Goal: Navigation & Orientation: Understand site structure

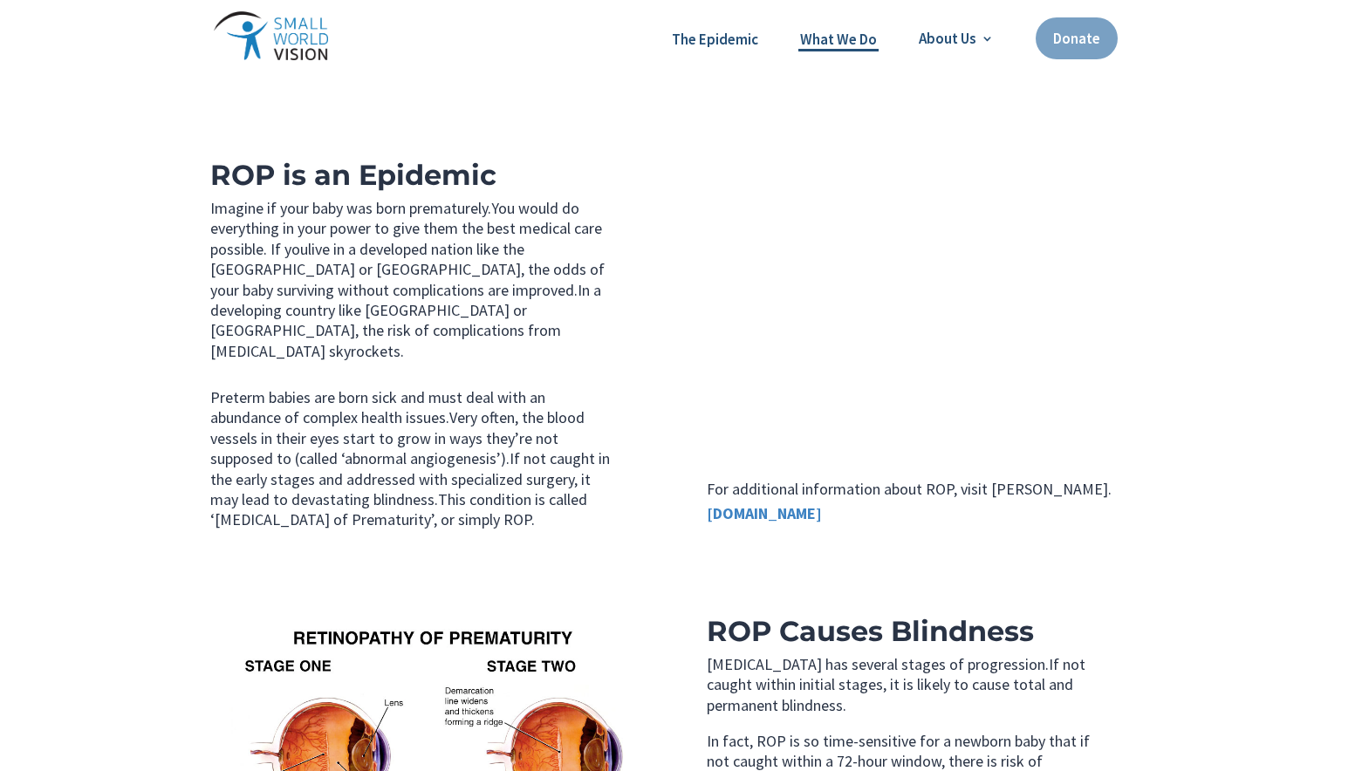
click at [847, 36] on link "What We Do" at bounding box center [838, 40] width 77 height 23
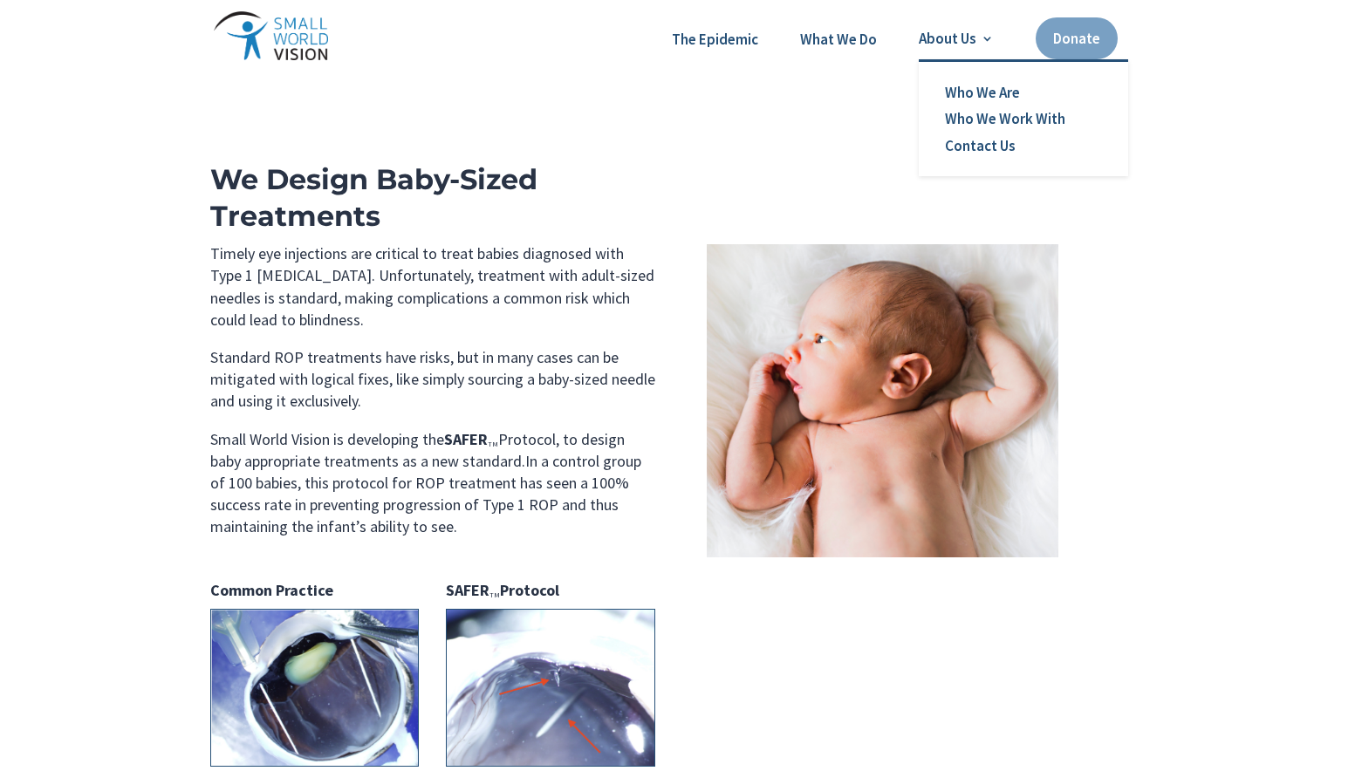
click at [985, 32] on link "About Us" at bounding box center [956, 39] width 75 height 16
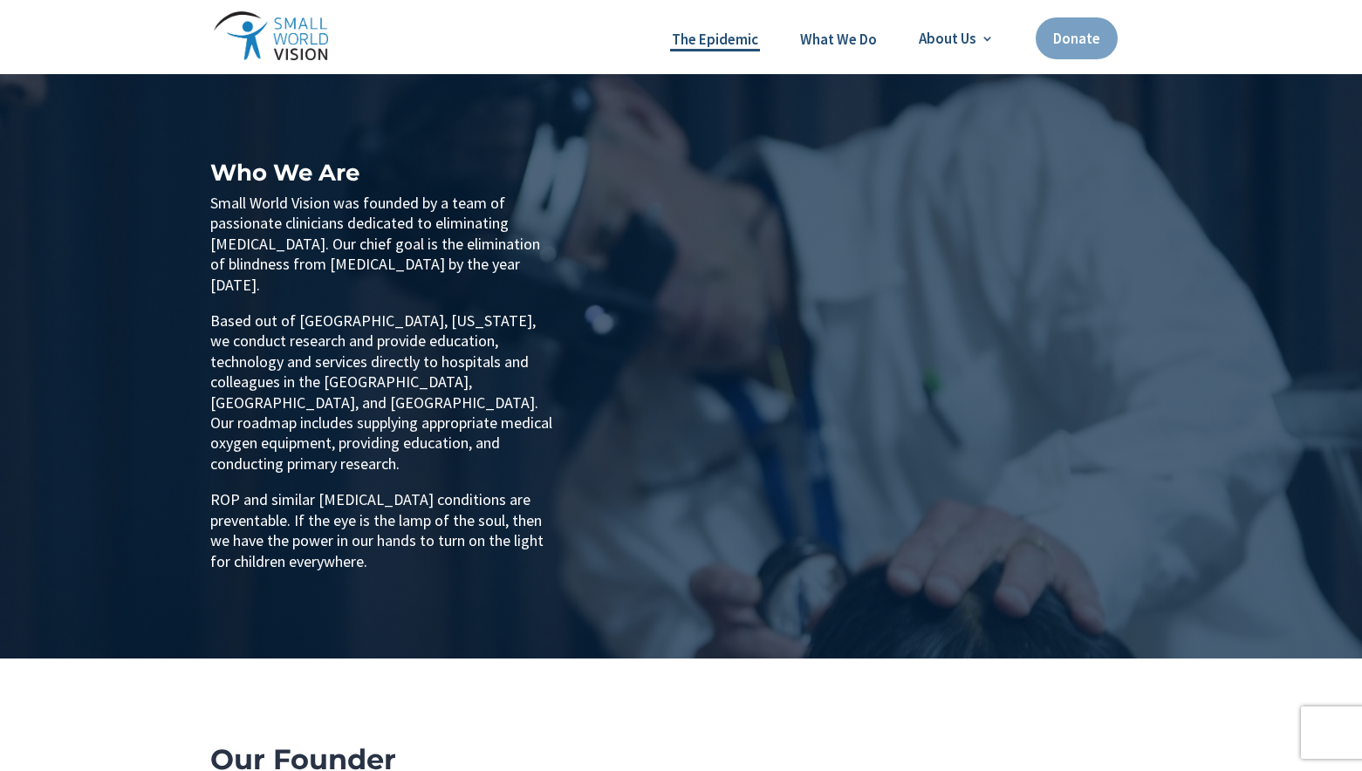
click at [725, 31] on link "The Epidemic" at bounding box center [715, 40] width 86 height 23
